Goal: Task Accomplishment & Management: Manage account settings

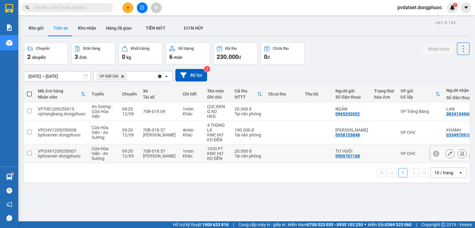
click at [236, 154] on div "Tại văn phòng" at bounding box center [249, 156] width 28 height 5
checkbox input "true"
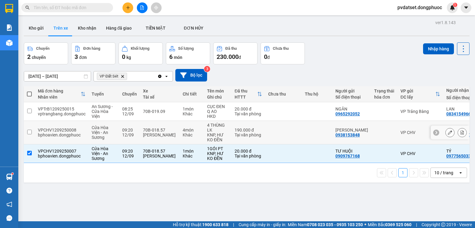
click at [242, 133] on div "Tại văn phòng" at bounding box center [249, 135] width 28 height 5
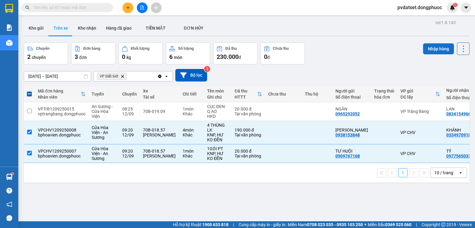
click at [432, 46] on button "Nhập hàng" at bounding box center [438, 48] width 31 height 11
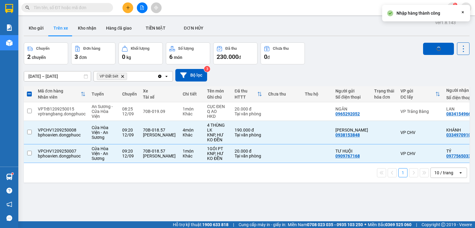
checkbox input "false"
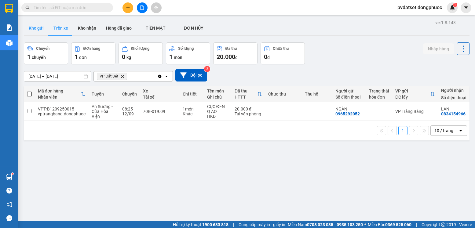
click at [43, 27] on button "Kho gửi" at bounding box center [36, 28] width 25 height 15
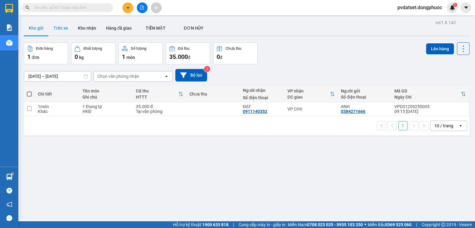
click at [59, 30] on button "Trên xe" at bounding box center [61, 28] width 24 height 15
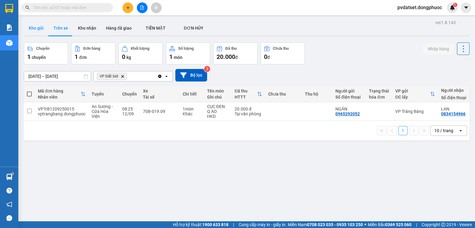
click at [41, 34] on button "Kho gửi" at bounding box center [36, 28] width 25 height 15
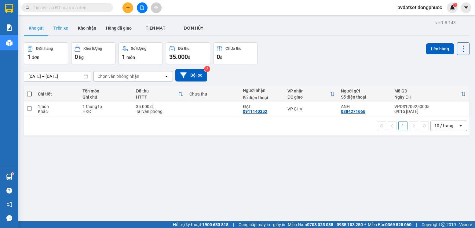
click at [55, 30] on button "Trên xe" at bounding box center [61, 28] width 24 height 15
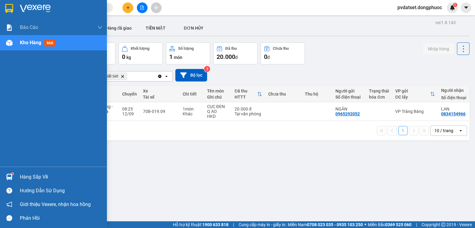
click at [11, 177] on img at bounding box center [9, 177] width 6 height 6
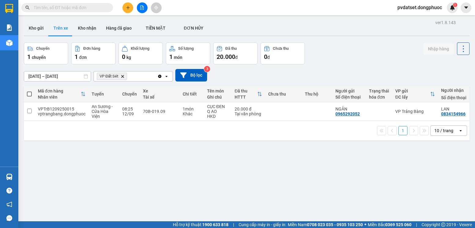
click at [318, 182] on section "Kết quả tìm kiếm ( 0 ) Bộ lọc Ngày tạo đơn gần nhất No Data pvdatset.dongphuoc …" at bounding box center [237, 114] width 475 height 228
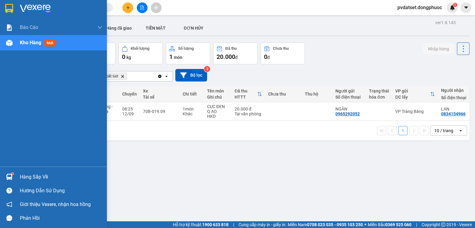
click at [8, 179] on img at bounding box center [9, 177] width 6 height 6
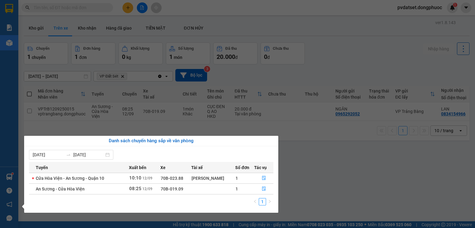
click at [319, 183] on section "Kết quả tìm kiếm ( 0 ) Bộ lọc Ngày tạo đơn gần nhất No Data pvdatset.dongphuoc …" at bounding box center [237, 114] width 475 height 228
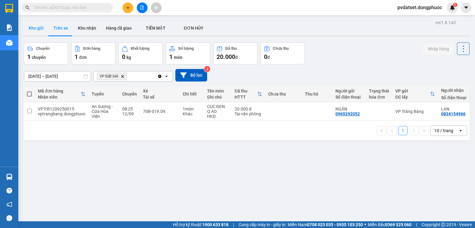
click at [35, 29] on button "Kho gửi" at bounding box center [36, 28] width 25 height 15
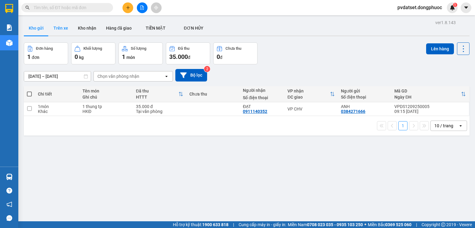
click at [52, 26] on button "Trên xe" at bounding box center [61, 28] width 24 height 15
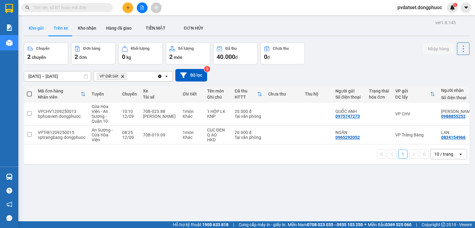
click at [43, 26] on button "Kho gửi" at bounding box center [36, 28] width 25 height 15
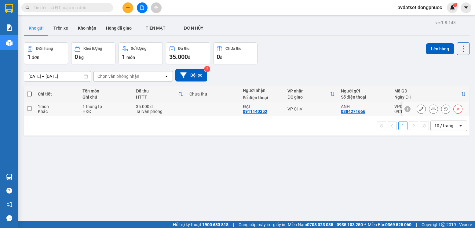
drag, startPoint x: 303, startPoint y: 109, endPoint x: 303, endPoint y: 105, distance: 3.4
click at [304, 108] on div "VP CHV" at bounding box center [311, 109] width 47 height 5
checkbox input "true"
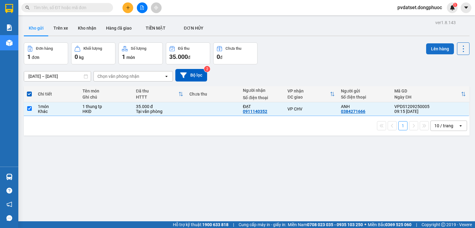
click at [426, 50] on button "Lên hàng" at bounding box center [440, 48] width 28 height 11
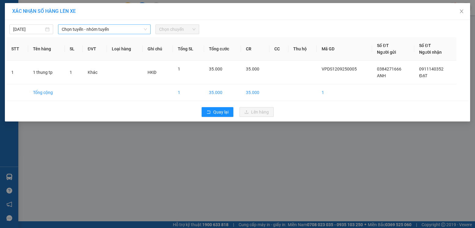
click at [90, 34] on div "Chọn tuyến - nhóm tuyến" at bounding box center [104, 29] width 93 height 10
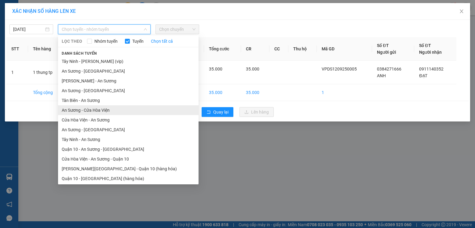
click at [97, 112] on li "An Sương - Cửa Hòa Viện" at bounding box center [128, 110] width 141 height 10
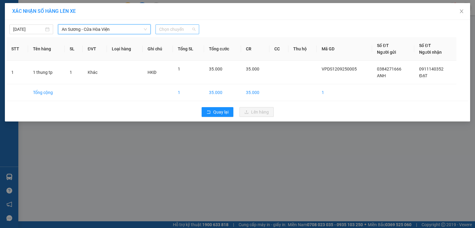
click at [187, 31] on span "Chọn chuyến" at bounding box center [177, 29] width 36 height 9
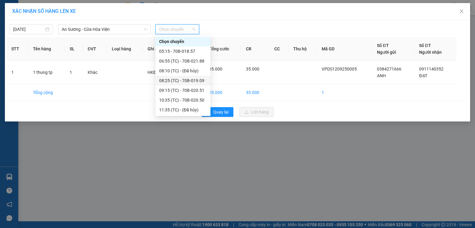
click at [190, 82] on div "08:25 (TC) - 70B-019.09" at bounding box center [183, 80] width 48 height 7
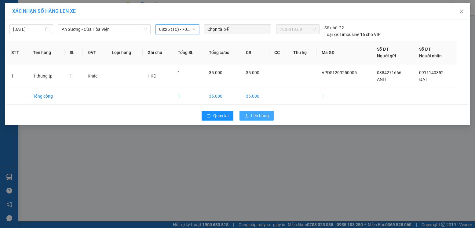
click at [257, 117] on span "Lên hàng" at bounding box center [260, 115] width 18 height 7
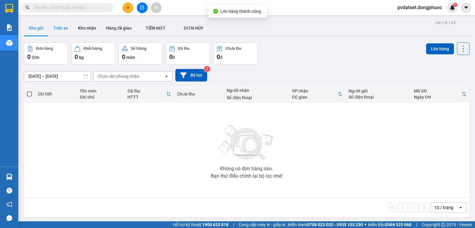
click at [66, 29] on button "Trên xe" at bounding box center [61, 28] width 24 height 15
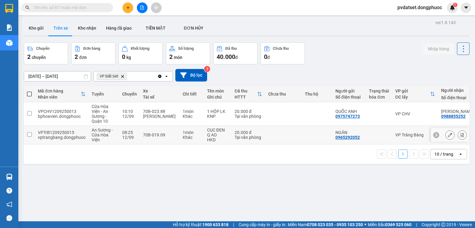
click at [259, 130] on div "20.000 đ" at bounding box center [249, 132] width 28 height 5
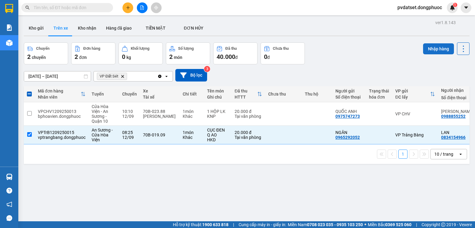
click at [435, 49] on button "Nhập hàng" at bounding box center [438, 48] width 31 height 11
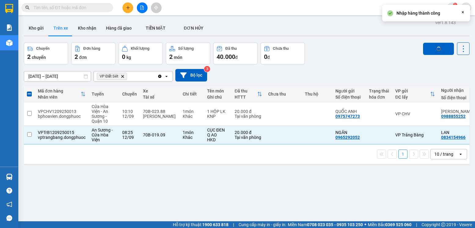
checkbox input "false"
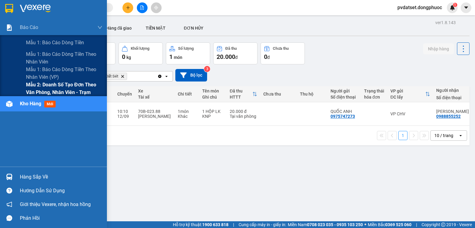
drag, startPoint x: 42, startPoint y: 85, endPoint x: 52, endPoint y: 86, distance: 9.3
click at [43, 85] on span "Mẫu 2: Doanh số tạo đơn theo Văn phòng, nhân viên - Trạm" at bounding box center [64, 88] width 76 height 15
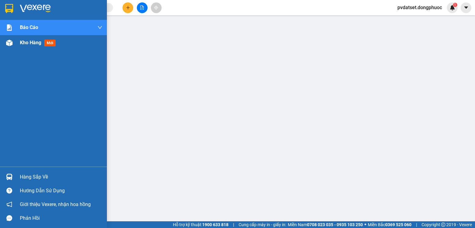
click at [37, 42] on span "Kho hàng" at bounding box center [30, 43] width 21 height 6
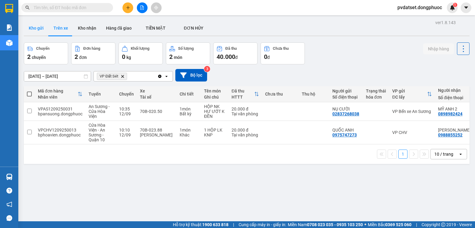
click at [32, 27] on button "Kho gửi" at bounding box center [36, 28] width 25 height 15
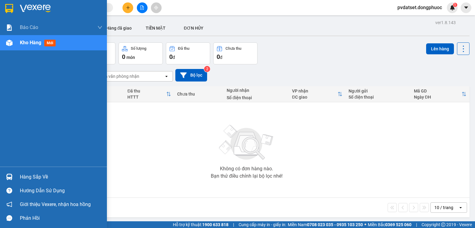
click at [19, 175] on div "Hàng sắp về" at bounding box center [53, 177] width 107 height 14
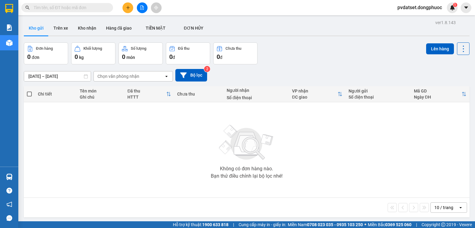
click at [335, 151] on section "Kết quả tìm kiếm ( 0 ) Bộ lọc Ngày tạo đơn gần nhất No Data pvdatset.dongphuoc …" at bounding box center [237, 114] width 475 height 228
click at [62, 31] on button "Trên xe" at bounding box center [61, 28] width 24 height 15
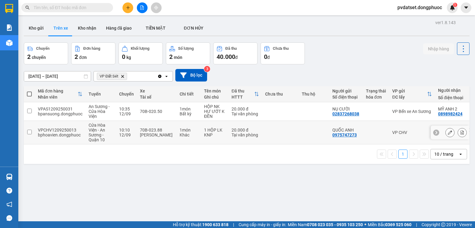
click at [230, 136] on td "20.000 đ Tại văn phòng" at bounding box center [246, 133] width 34 height 24
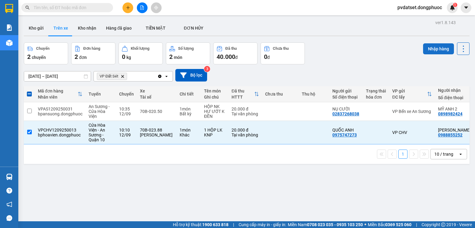
click at [432, 46] on button "Nhập hàng" at bounding box center [438, 48] width 31 height 11
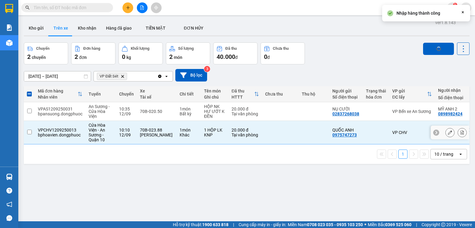
checkbox input "false"
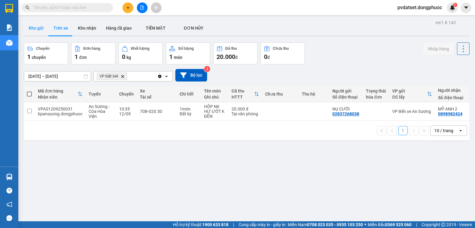
click at [39, 31] on button "Kho gửi" at bounding box center [36, 28] width 25 height 15
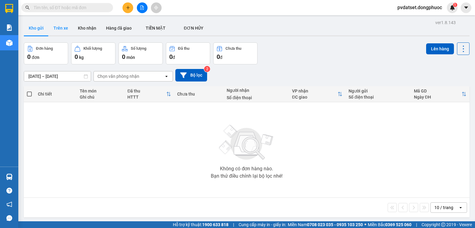
click at [60, 28] on button "Trên xe" at bounding box center [61, 28] width 24 height 15
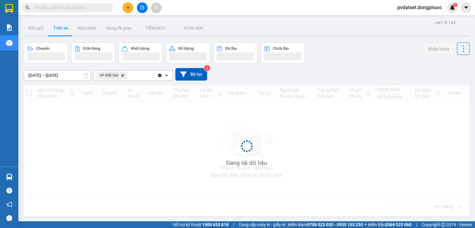
click at [60, 28] on button "Trên xe" at bounding box center [61, 28] width 24 height 15
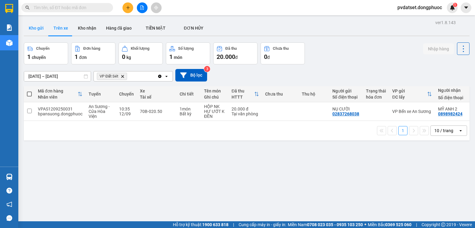
click at [41, 31] on button "Kho gửi" at bounding box center [36, 28] width 25 height 15
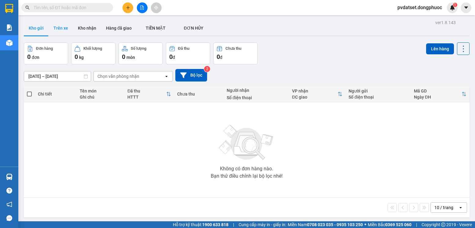
click at [68, 28] on button "Trên xe" at bounding box center [61, 28] width 24 height 15
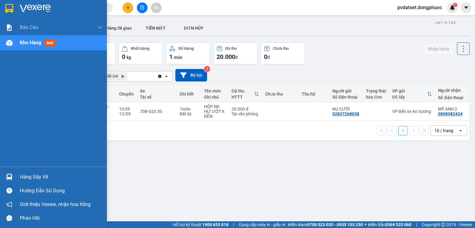
click at [12, 183] on div "Hàng sắp về" at bounding box center [53, 177] width 107 height 14
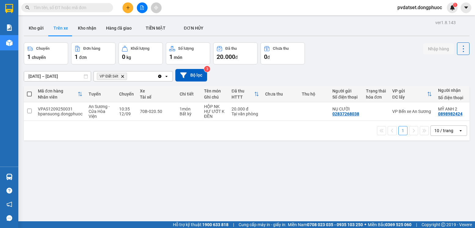
click at [339, 165] on section "Kết quả tìm kiếm ( 0 ) Bộ lọc Ngày tạo đơn gần nhất No Data pvdatset.dongphuoc …" at bounding box center [237, 114] width 475 height 228
click at [41, 30] on button "Kho gửi" at bounding box center [36, 28] width 25 height 15
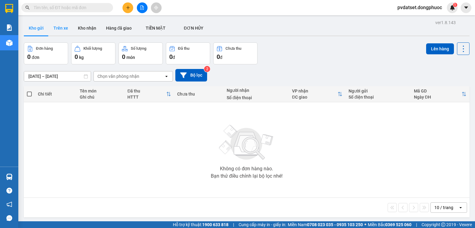
click at [61, 28] on button "Trên xe" at bounding box center [61, 28] width 24 height 15
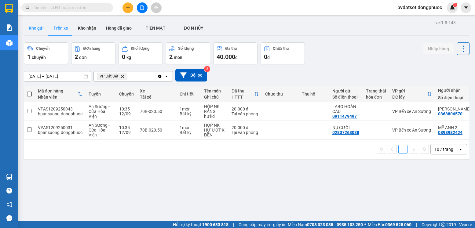
click at [37, 23] on button "Kho gửi" at bounding box center [36, 28] width 25 height 15
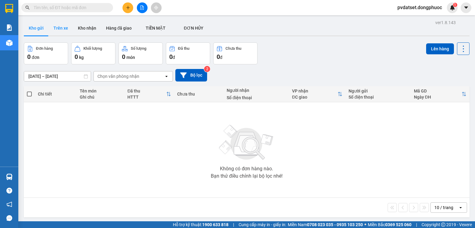
click at [63, 29] on button "Trên xe" at bounding box center [61, 28] width 24 height 15
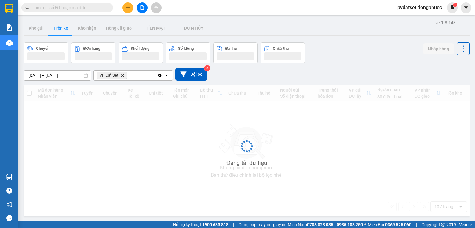
click at [63, 29] on button "Trên xe" at bounding box center [61, 28] width 24 height 15
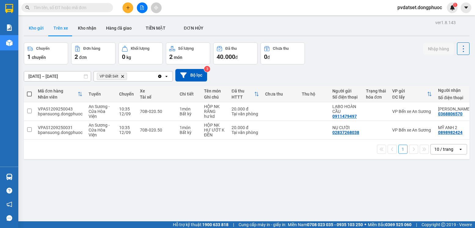
click at [32, 28] on button "Kho gửi" at bounding box center [36, 28] width 25 height 15
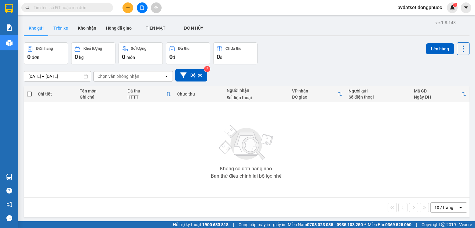
click at [57, 26] on button "Trên xe" at bounding box center [61, 28] width 24 height 15
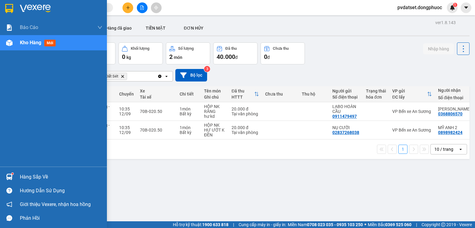
click at [17, 168] on div "Hàng sắp về Hướng dẫn sử dụng Giới thiệu Vexere, nhận hoa hồng Phản hồi" at bounding box center [53, 196] width 107 height 58
drag, startPoint x: 25, startPoint y: 178, endPoint x: 47, endPoint y: 180, distance: 22.1
click at [27, 178] on div "Hàng sắp về" at bounding box center [61, 177] width 83 height 9
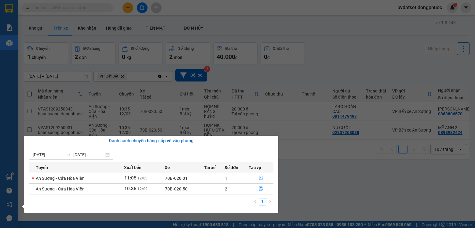
click at [347, 206] on section "Kết quả tìm kiếm ( 0 ) Bộ lọc Ngày tạo đơn gần nhất No Data pvdatset.dongphuoc …" at bounding box center [237, 114] width 475 height 228
